Goal: Transaction & Acquisition: Purchase product/service

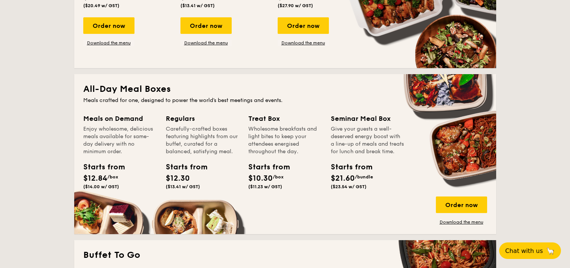
scroll to position [452, 0]
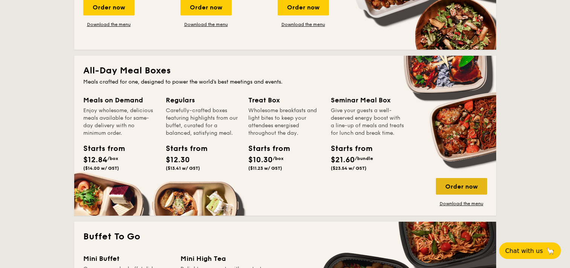
click at [465, 189] on div "Order now" at bounding box center [461, 186] width 51 height 17
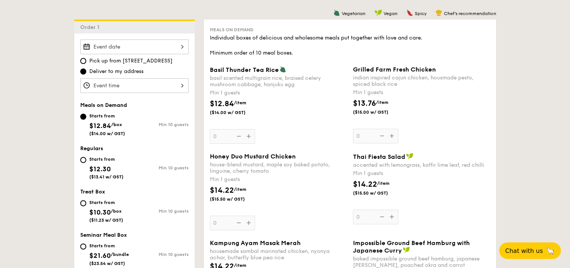
scroll to position [189, 0]
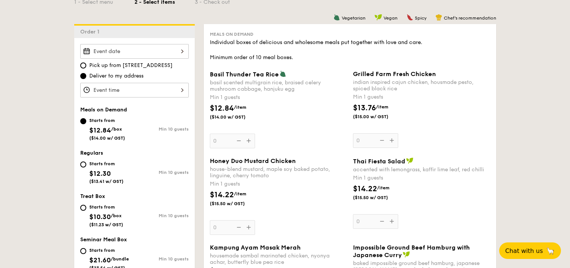
click at [150, 53] on input "Basil Thunder Tea [PERSON_NAME] scented multigrain rice, braised celery mushroo…" at bounding box center [134, 51] width 109 height 15
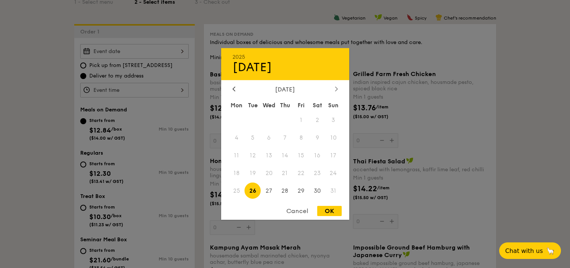
click at [334, 88] on div at bounding box center [336, 89] width 7 height 7
click at [335, 89] on icon at bounding box center [336, 88] width 3 height 5
click at [271, 115] on span "1" at bounding box center [269, 120] width 16 height 16
click at [327, 215] on div "OK" at bounding box center [329, 211] width 25 height 10
type input "[DATE]"
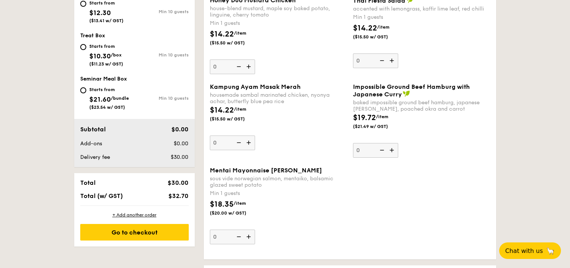
scroll to position [340, 0]
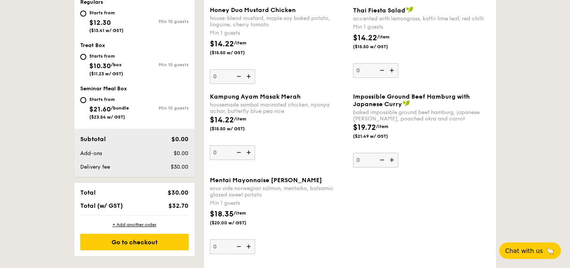
click at [87, 105] on div "Starts from $21.60 /bundle ($23.54 w/ GST)" at bounding box center [107, 107] width 54 height 25
click at [86, 103] on input "Starts from $21.60 /bundle ($23.54 w/ GST) Min 10 guests" at bounding box center [83, 100] width 6 height 6
radio input "true"
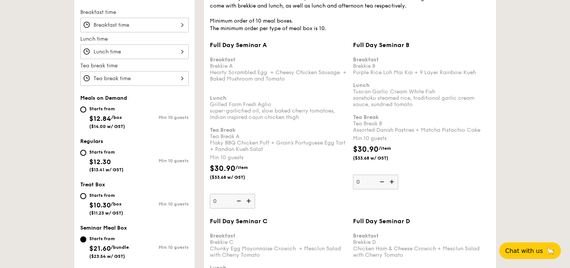
scroll to position [235, 0]
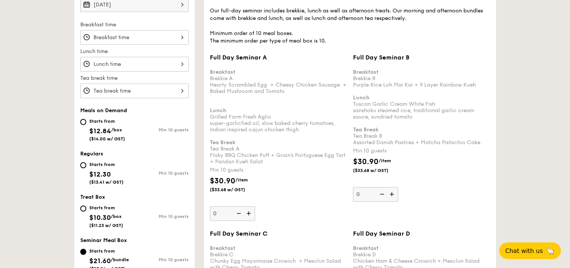
click at [394, 195] on img at bounding box center [392, 194] width 11 height 14
click at [394, 195] on input "0" at bounding box center [375, 194] width 45 height 15
click at [394, 195] on img at bounding box center [392, 194] width 11 height 14
click at [394, 195] on input "10" at bounding box center [375, 194] width 45 height 15
click at [394, 195] on img at bounding box center [392, 194] width 11 height 14
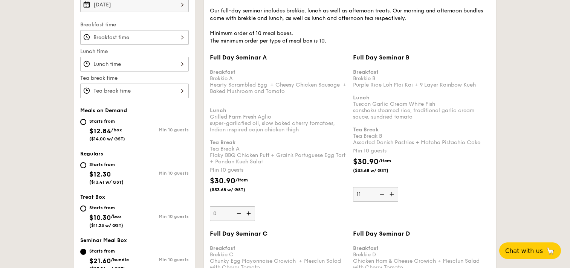
click at [394, 195] on input "11" at bounding box center [375, 194] width 45 height 15
click at [394, 195] on img at bounding box center [392, 194] width 11 height 14
click at [394, 195] on input "12" at bounding box center [375, 194] width 45 height 15
click at [394, 195] on img at bounding box center [392, 194] width 11 height 14
click at [394, 195] on input "13" at bounding box center [375, 194] width 45 height 15
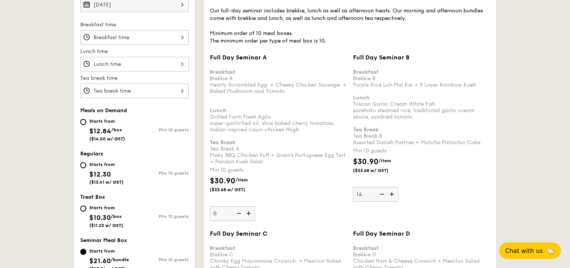
click at [394, 195] on img at bounding box center [392, 194] width 11 height 14
click at [394, 195] on input "14" at bounding box center [375, 194] width 45 height 15
type input "15"
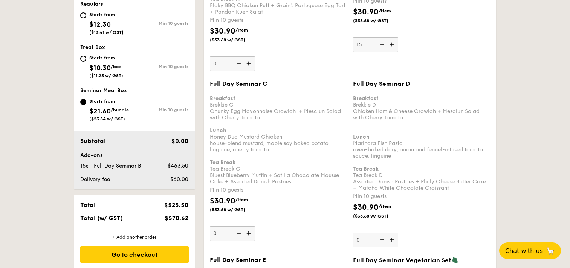
scroll to position [387, 0]
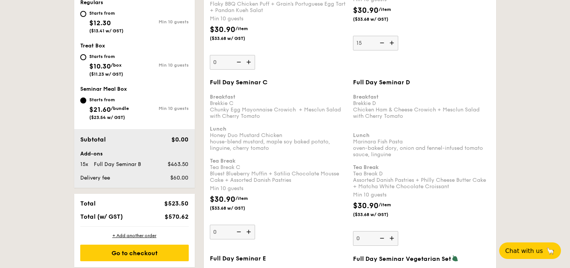
drag, startPoint x: 375, startPoint y: 141, endPoint x: 375, endPoint y: 136, distance: 5.3
click at [375, 136] on div "Breakfast Brekkie D Chicken Ham & Cheese Crowich + Mesclun Salad with Cherry To…" at bounding box center [421, 138] width 137 height 103
click at [375, 231] on input "0" at bounding box center [375, 238] width 45 height 15
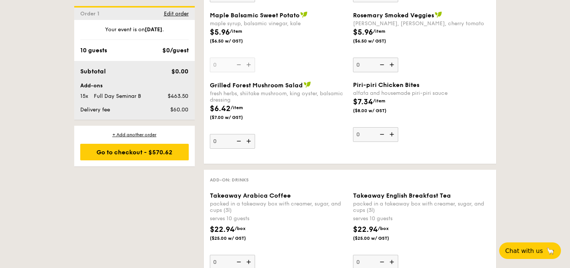
scroll to position [1977, 0]
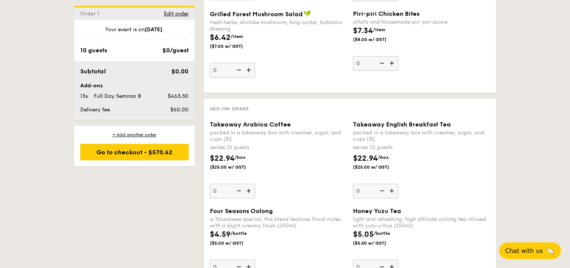
click at [394, 192] on img at bounding box center [392, 191] width 11 height 14
click at [394, 192] on input "0" at bounding box center [375, 191] width 45 height 15
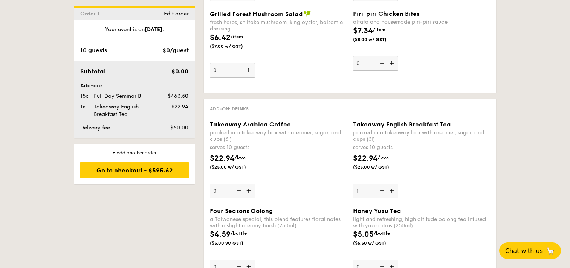
click at [394, 192] on img at bounding box center [392, 191] width 11 height 14
click at [394, 192] on input "1" at bounding box center [375, 191] width 45 height 15
type input "2"
click at [248, 192] on img at bounding box center [249, 191] width 11 height 14
click at [248, 192] on input "0" at bounding box center [232, 191] width 45 height 15
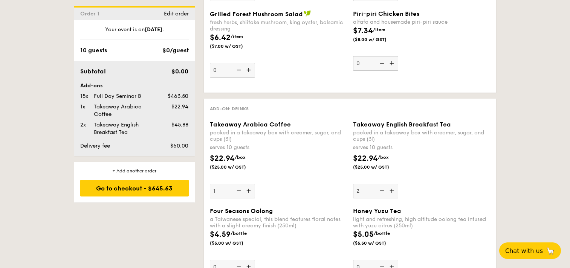
click at [248, 192] on img at bounding box center [249, 191] width 11 height 14
click at [248, 192] on input "1" at bounding box center [232, 191] width 45 height 15
type input "2"
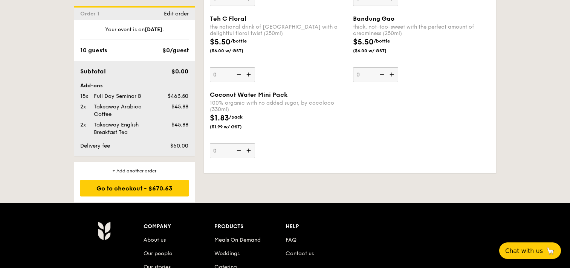
scroll to position [2545, 0]
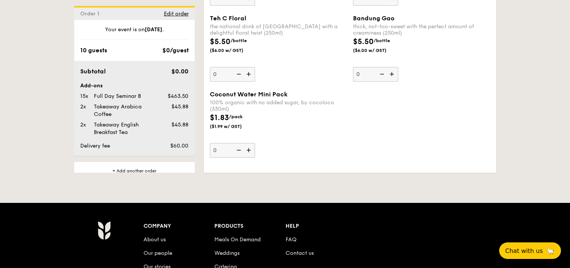
click at [228, 154] on input "0" at bounding box center [232, 150] width 45 height 15
type input "15"
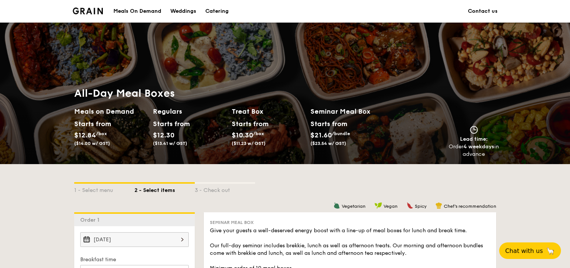
scroll to position [2561, 0]
